Goal: Information Seeking & Learning: Learn about a topic

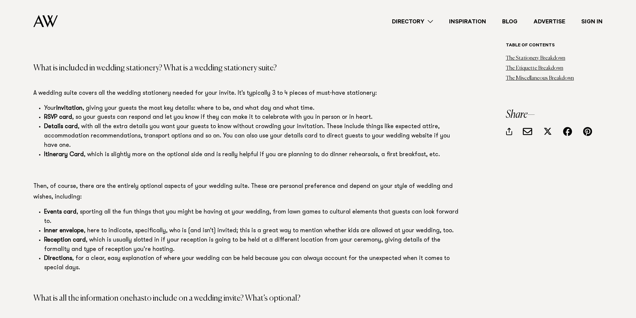
scroll to position [568, 0]
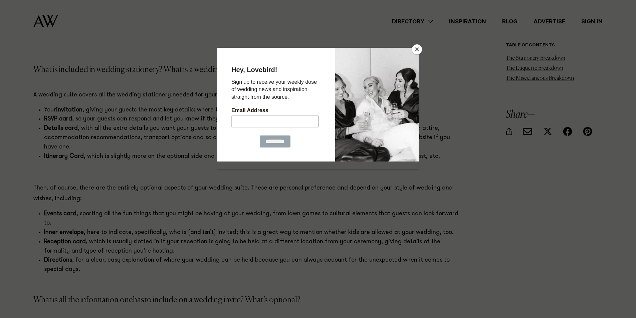
click at [418, 48] on button "Close" at bounding box center [417, 49] width 10 height 10
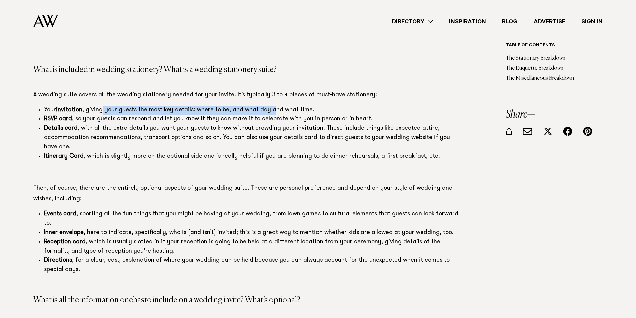
drag, startPoint x: 106, startPoint y: 105, endPoint x: 173, endPoint y: 121, distance: 68.6
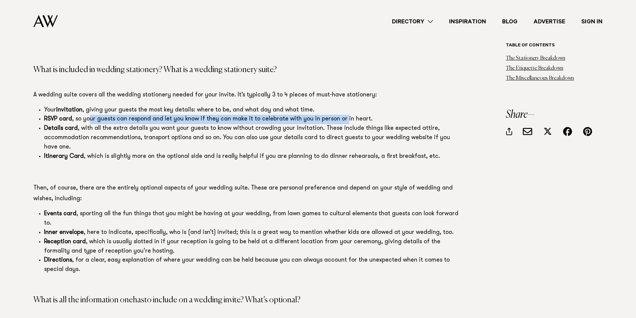
drag, startPoint x: 91, startPoint y: 121, endPoint x: 342, endPoint y: 122, distance: 250.9
click at [342, 122] on span "RSVP card , so your guests can respond and let you know if they can make it to …" at bounding box center [208, 119] width 329 height 6
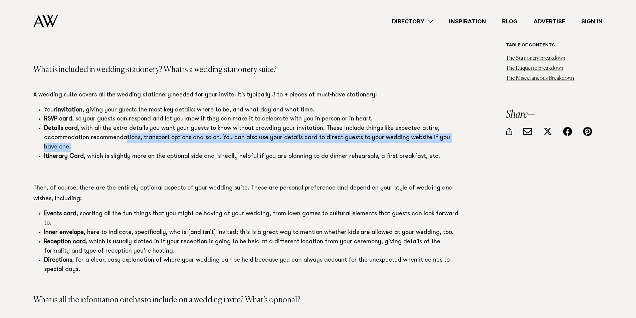
drag, startPoint x: 71, startPoint y: 147, endPoint x: 125, endPoint y: 143, distance: 54.2
click at [125, 143] on li "Details card , with all the extra details you want your guests to know without …" at bounding box center [253, 138] width 419 height 28
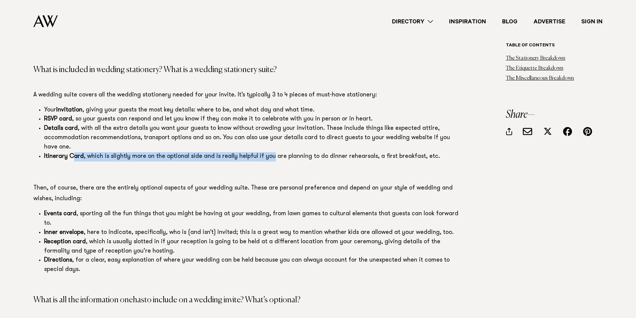
drag, startPoint x: 85, startPoint y: 156, endPoint x: 272, endPoint y: 152, distance: 187.1
click at [272, 153] on li "Itinerary Card , which is slightly more on the optional side and is really help…" at bounding box center [253, 156] width 419 height 9
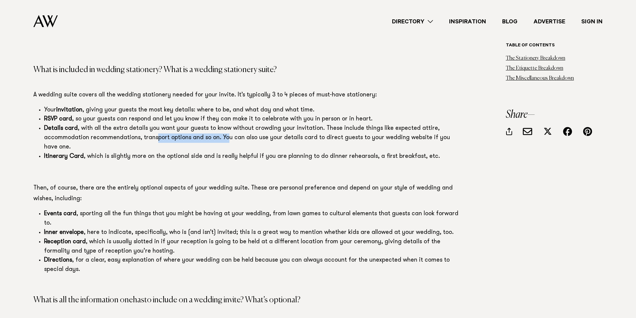
drag, startPoint x: 226, startPoint y: 141, endPoint x: 154, endPoint y: 137, distance: 72.0
click at [155, 139] on span "Details card , with all the extra details you want your guests to know without …" at bounding box center [247, 138] width 406 height 25
drag, startPoint x: 64, startPoint y: 117, endPoint x: 109, endPoint y: 117, distance: 45.4
click at [106, 117] on span "RSVP card , so your guests can respond and let you know if they can make it to …" at bounding box center [208, 119] width 329 height 6
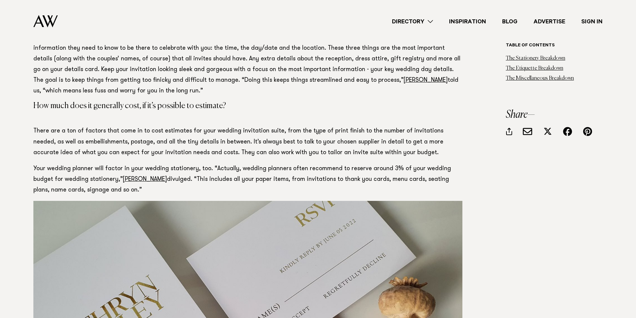
scroll to position [869, 0]
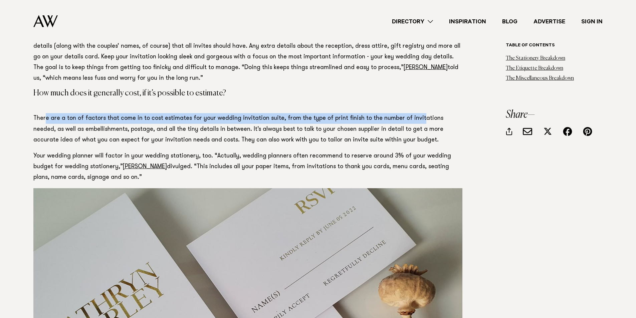
drag, startPoint x: 52, startPoint y: 109, endPoint x: 411, endPoint y: 111, distance: 359.5
click at [411, 116] on span "There are a ton of factors that come in to cost estimates for your wedding invi…" at bounding box center [238, 129] width 410 height 27
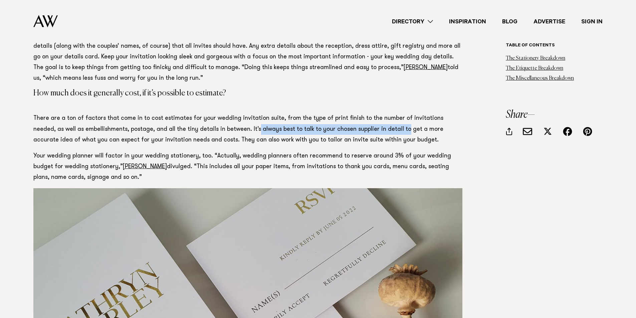
drag, startPoint x: 236, startPoint y: 120, endPoint x: 373, endPoint y: 121, distance: 136.3
click at [373, 121] on span "There are a ton of factors that come in to cost estimates for your wedding invi…" at bounding box center [238, 129] width 410 height 27
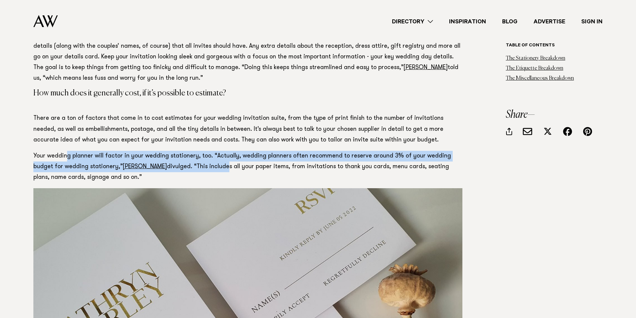
drag, startPoint x: 67, startPoint y: 146, endPoint x: 184, endPoint y: 161, distance: 117.9
click at [184, 161] on span "Your wedding planner will factor in your wedding stationery, too. “Actually, we…" at bounding box center [242, 166] width 418 height 27
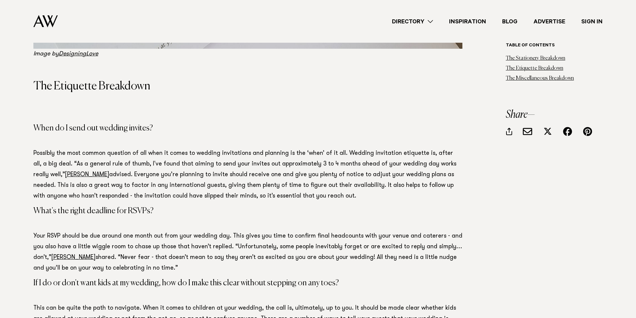
scroll to position [1303, 0]
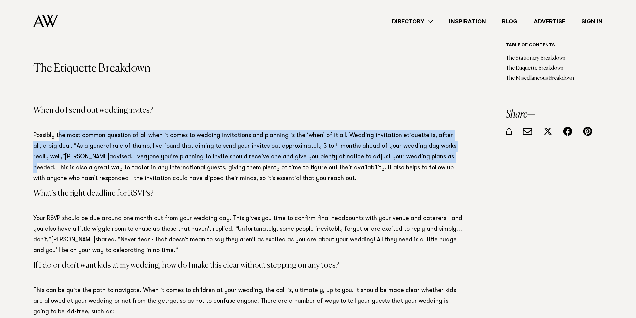
drag, startPoint x: 71, startPoint y: 128, endPoint x: 414, endPoint y: 151, distance: 342.9
click at [414, 151] on span "Possibly the most common question of all when it comes to wedding invitations a…" at bounding box center [244, 157] width 423 height 49
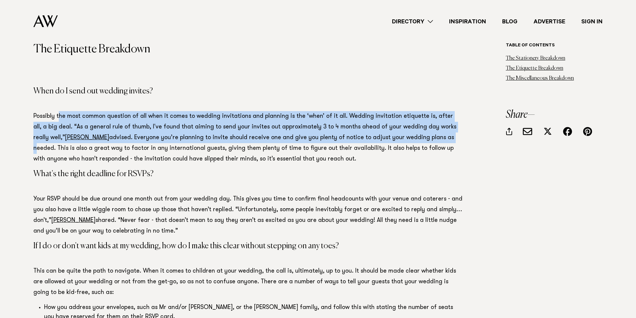
scroll to position [1336, 0]
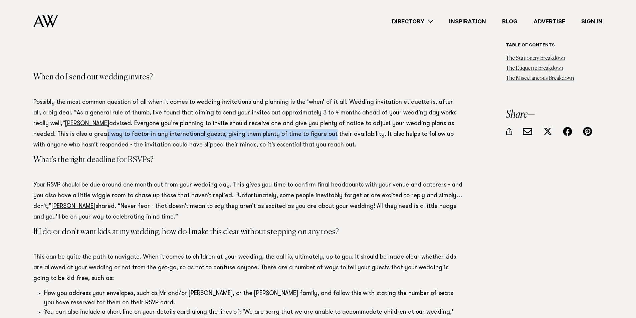
drag, startPoint x: 61, startPoint y: 126, endPoint x: 282, endPoint y: 127, distance: 220.8
click at [282, 127] on span "Possibly the most common question of all when it comes to wedding invitations a…" at bounding box center [244, 124] width 423 height 49
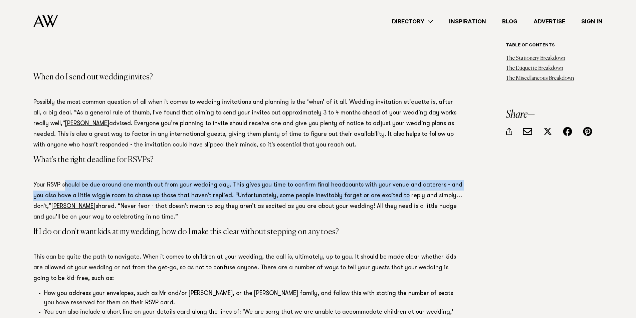
drag, startPoint x: 64, startPoint y: 177, endPoint x: 399, endPoint y: 190, distance: 334.7
click at [399, 190] on span "Your RSVP should be due around one month out from your wedding day. This gives …" at bounding box center [247, 201] width 429 height 38
drag, startPoint x: 181, startPoint y: 195, endPoint x: 380, endPoint y: 204, distance: 199.0
click at [380, 204] on p "Your RSVP should be due around one month out from your wedding day. This gives …" at bounding box center [247, 201] width 429 height 43
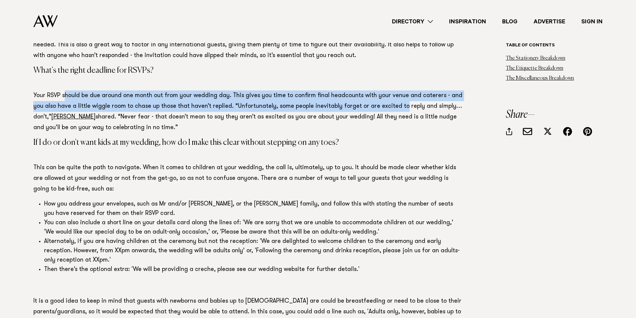
scroll to position [1437, 0]
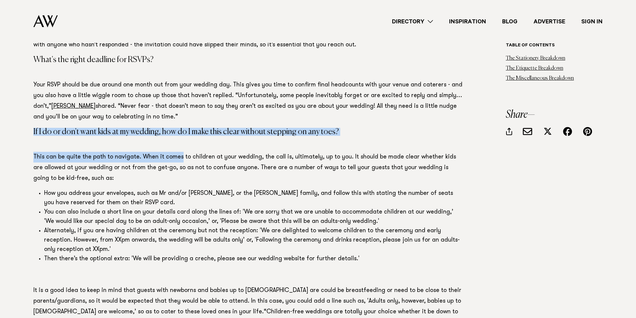
drag, startPoint x: 33, startPoint y: 123, endPoint x: 236, endPoint y: 153, distance: 205.1
click at [191, 145] on div "Table of contents The Stationery Breakdown The Etiquette Breakdown The Miscella…" at bounding box center [318, 28] width 626 height 2592
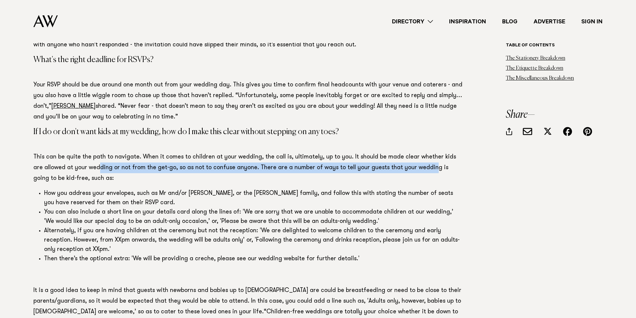
drag, startPoint x: 88, startPoint y: 162, endPoint x: 414, endPoint y: 163, distance: 325.7
click at [414, 163] on p "This can be quite the path to navigate. When it comes to children at your weddi…" at bounding box center [247, 168] width 429 height 32
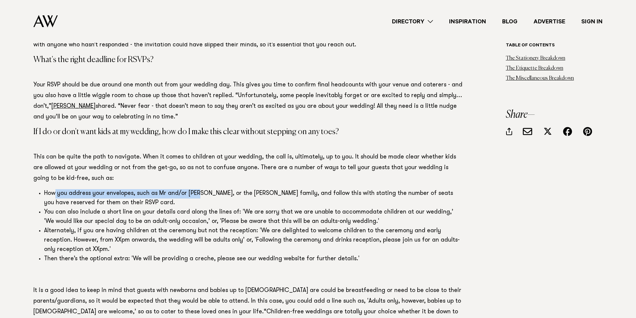
drag, startPoint x: 55, startPoint y: 189, endPoint x: 198, endPoint y: 185, distance: 143.1
click at [198, 189] on li "How you address your envelopes, such as Mr and/or [PERSON_NAME], or the [PERSON…" at bounding box center [253, 198] width 419 height 19
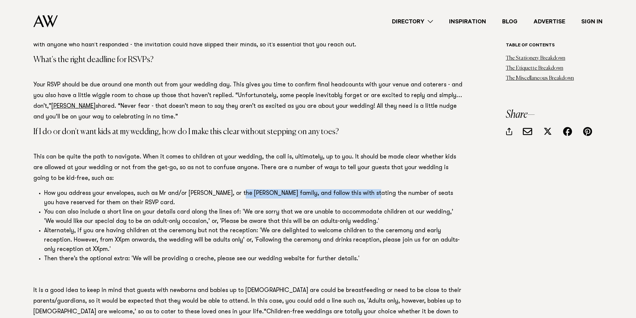
drag, startPoint x: 239, startPoint y: 186, endPoint x: 361, endPoint y: 183, distance: 122.3
click at [361, 191] on span "How you address your envelopes, such as Mr and/or [PERSON_NAME], or the [PERSON…" at bounding box center [248, 198] width 409 height 15
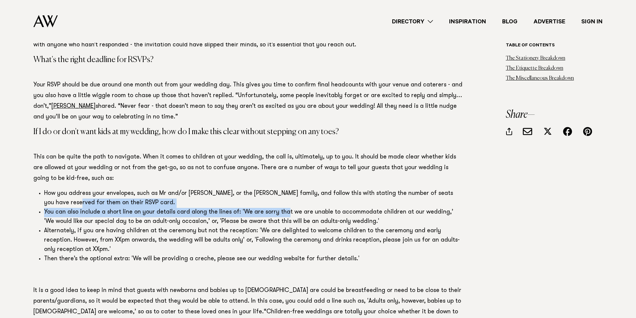
drag, startPoint x: 52, startPoint y: 196, endPoint x: 297, endPoint y: 203, distance: 245.0
click at [289, 203] on ul "How you address your envelopes, such as Mr and/or [PERSON_NAME], or the [PERSON…" at bounding box center [247, 226] width 429 height 75
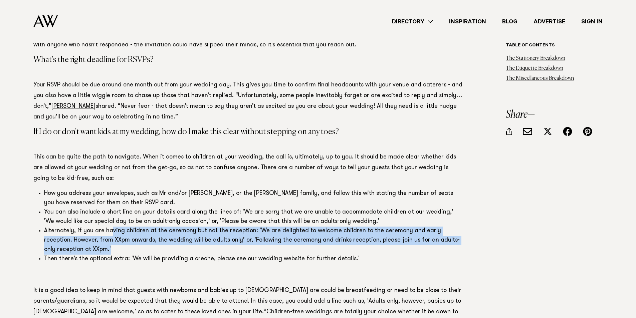
drag, startPoint x: 164, startPoint y: 223, endPoint x: 165, endPoint y: 242, distance: 19.8
click at [166, 242] on li "Alternately, if you are having children at the ceremony but not the reception: …" at bounding box center [253, 241] width 419 height 28
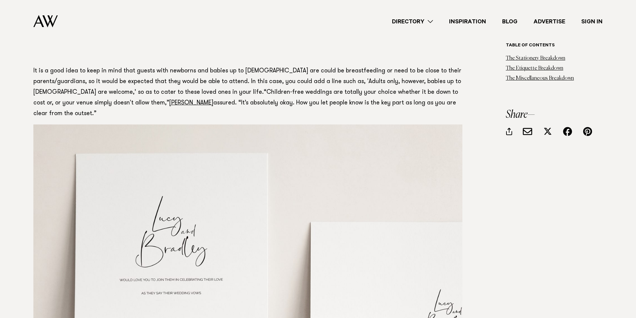
scroll to position [1671, 0]
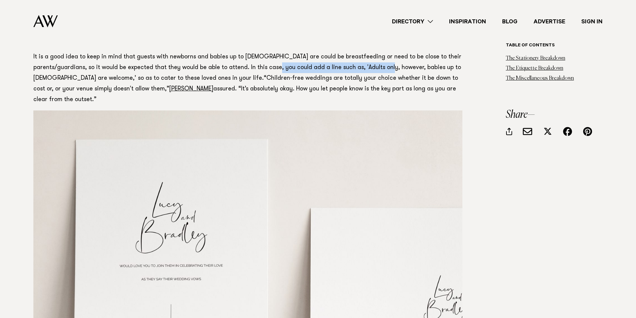
drag, startPoint x: 323, startPoint y: 61, endPoint x: 402, endPoint y: 55, distance: 79.4
click at [402, 55] on p "It is a good idea to keep in mind that guests with newborns and babies up to [D…" at bounding box center [247, 78] width 429 height 53
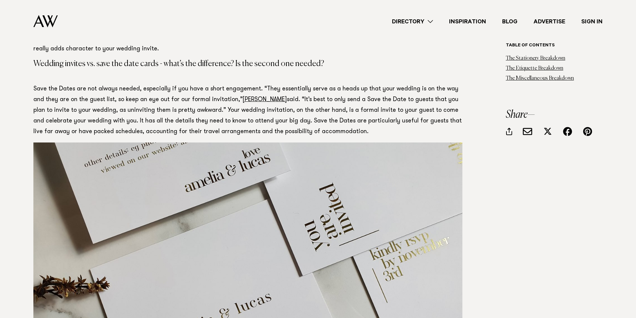
scroll to position [2172, 0]
